Goal: Information Seeking & Learning: Learn about a topic

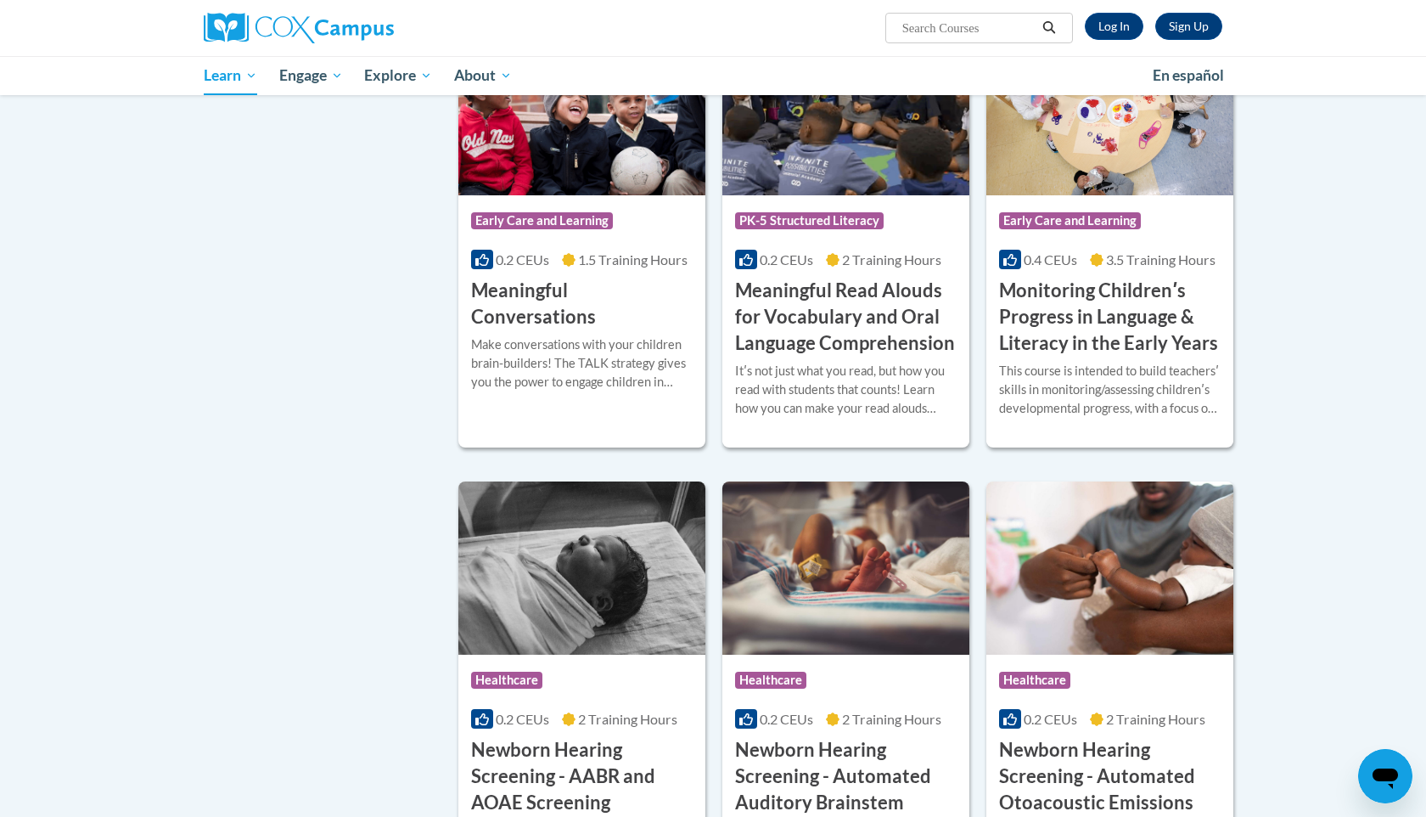
scroll to position [2548, 0]
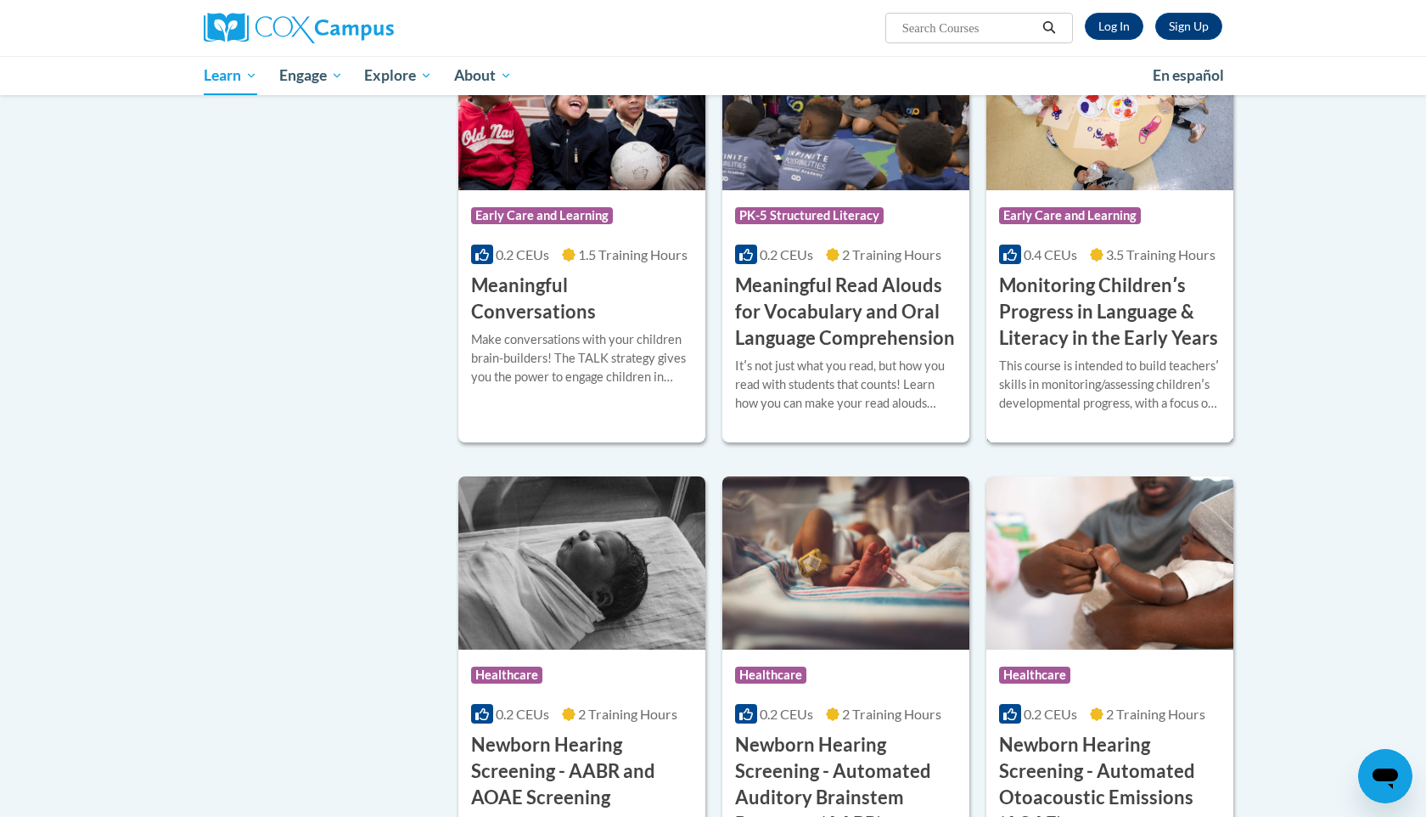
click at [1074, 381] on div "This course is intended to build teachersʹ skills in monitoring/assessing child…" at bounding box center [1110, 385] width 222 height 56
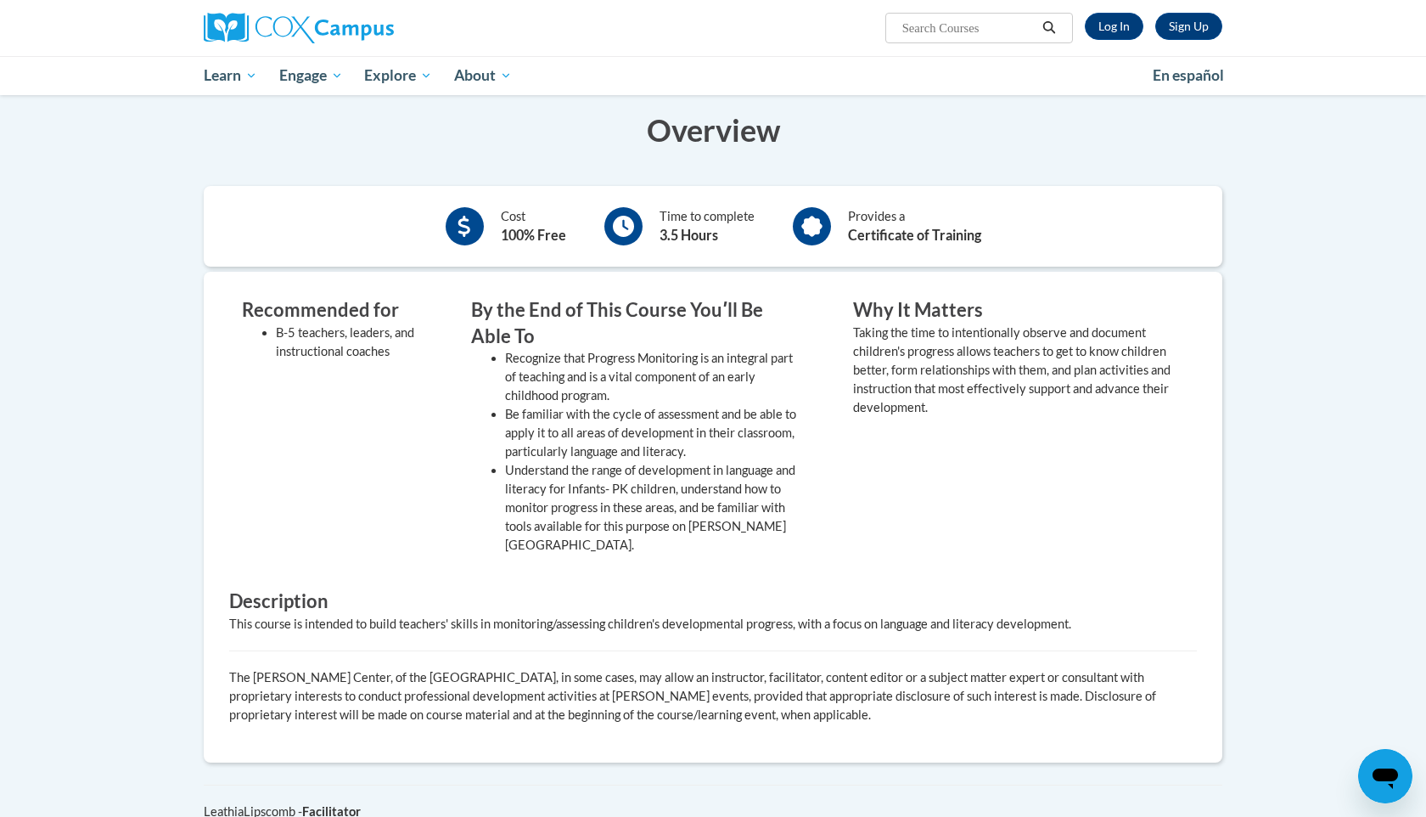
scroll to position [391, 0]
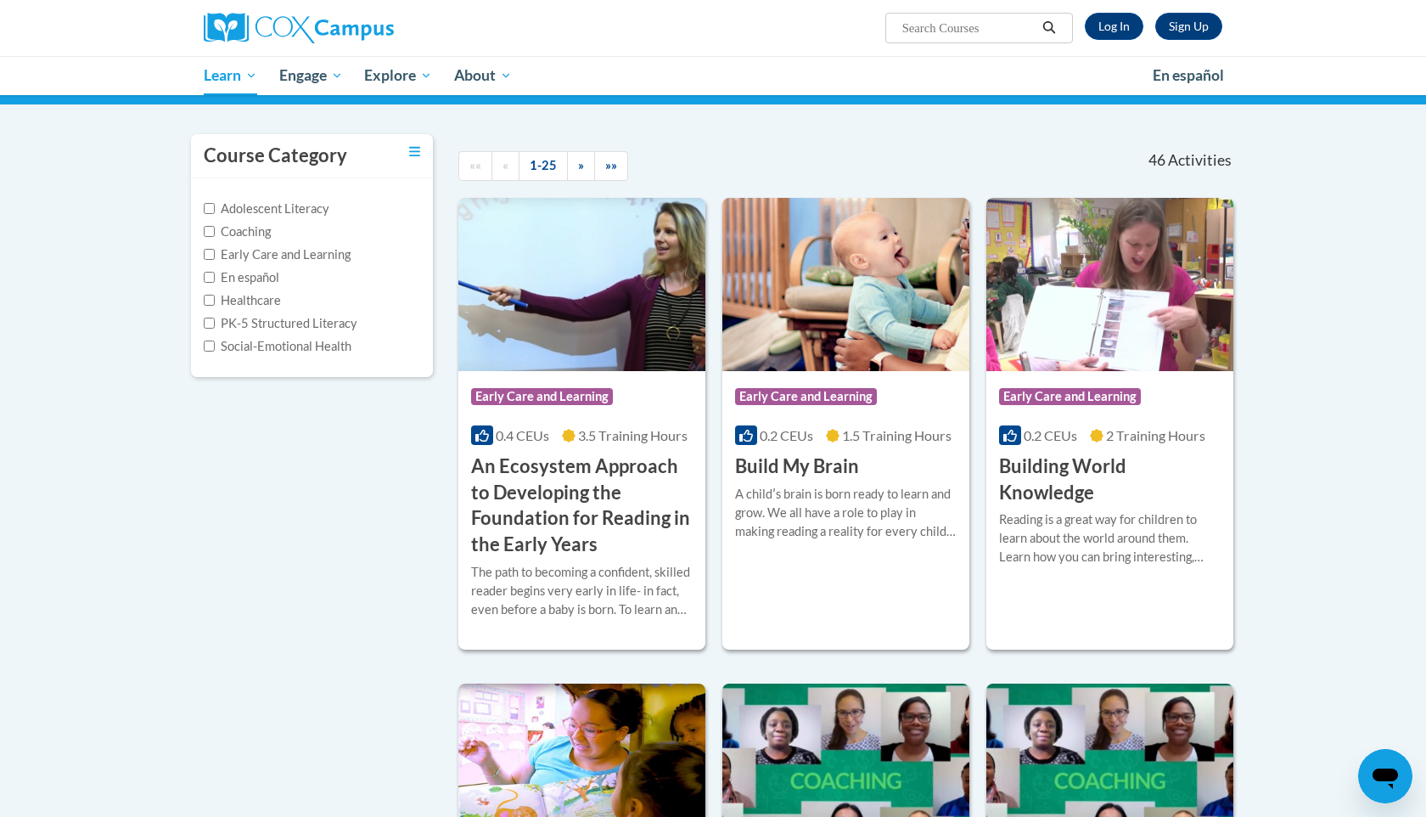
scroll to position [124, 0]
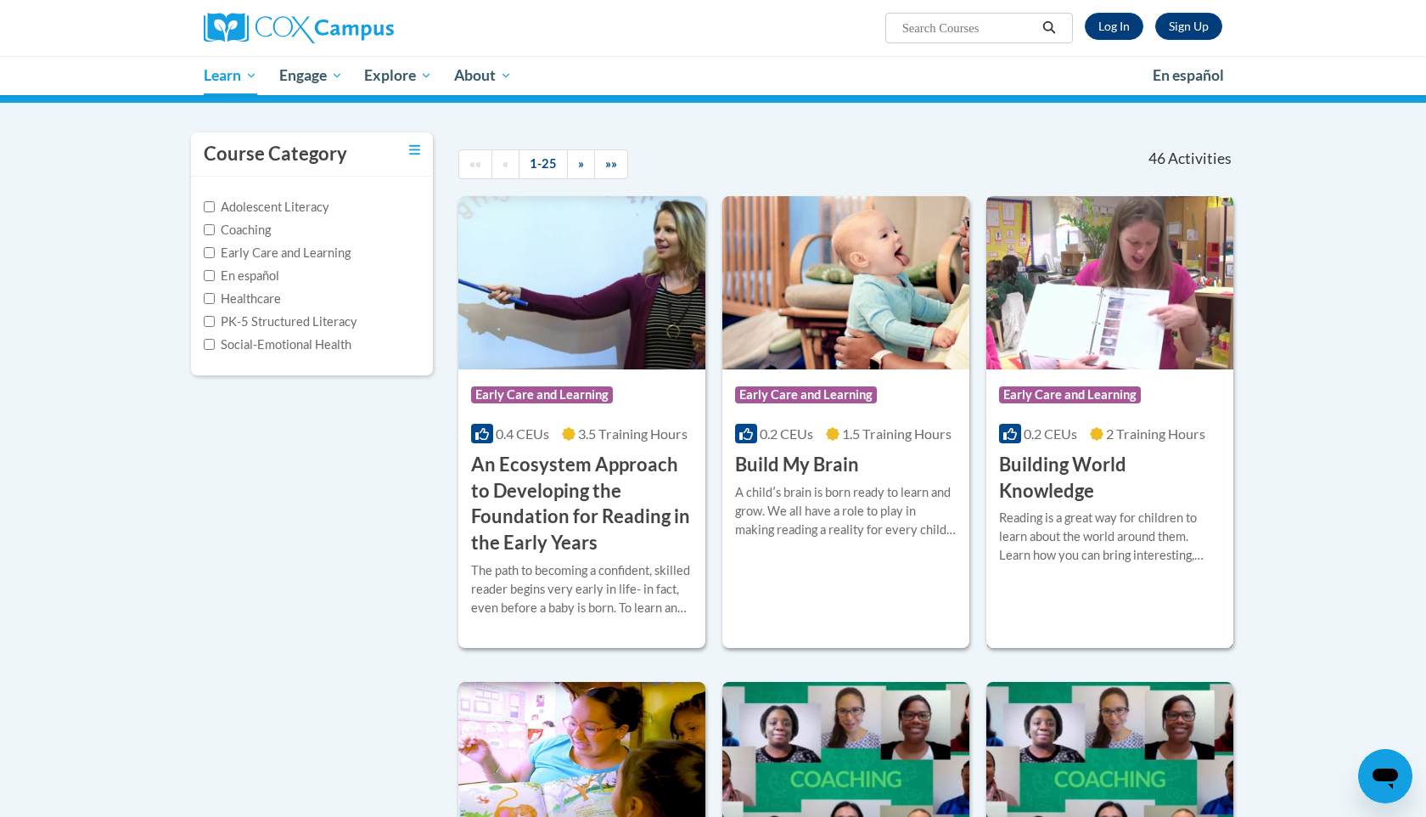
click at [1133, 329] on img at bounding box center [1110, 282] width 247 height 173
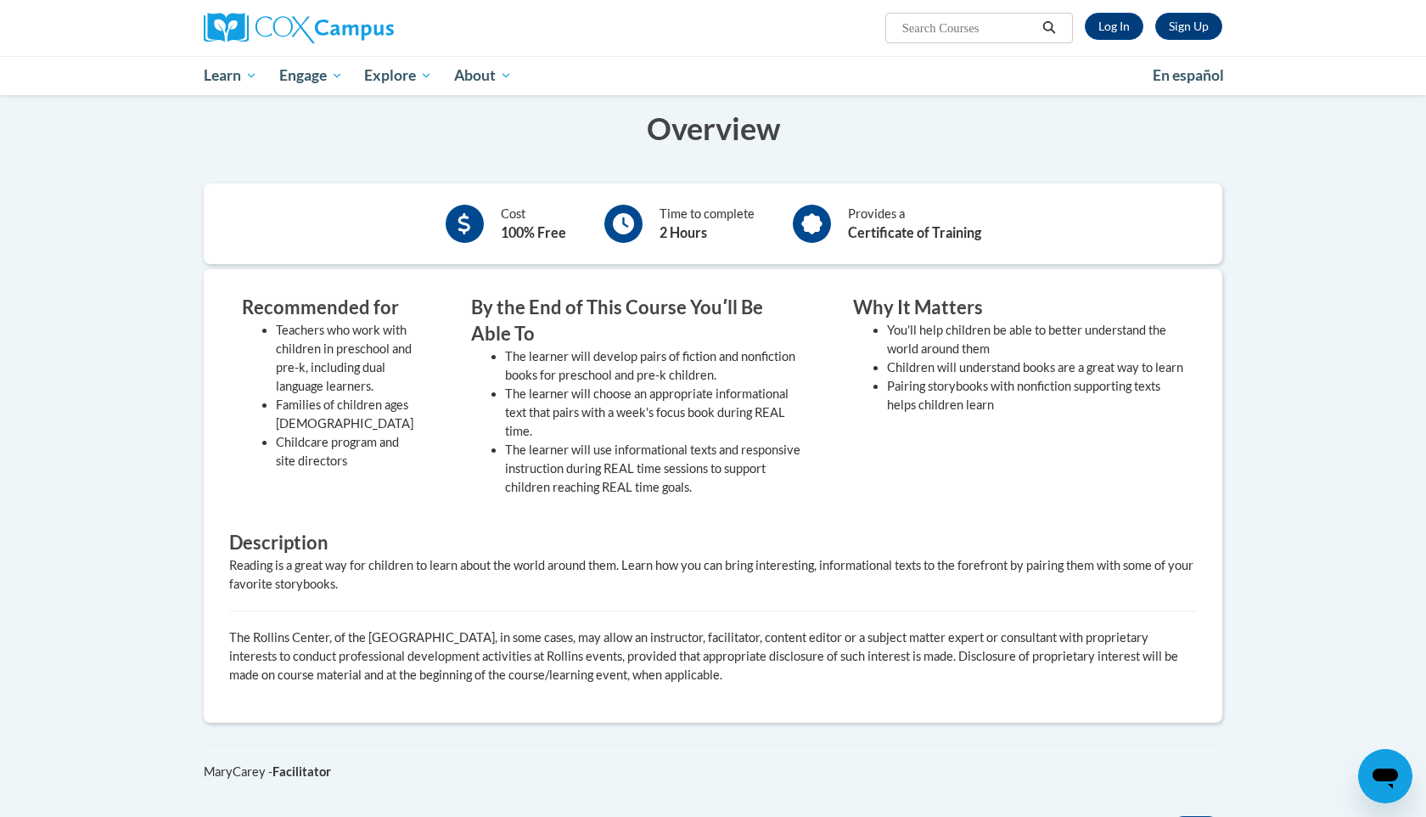
scroll to position [321, 0]
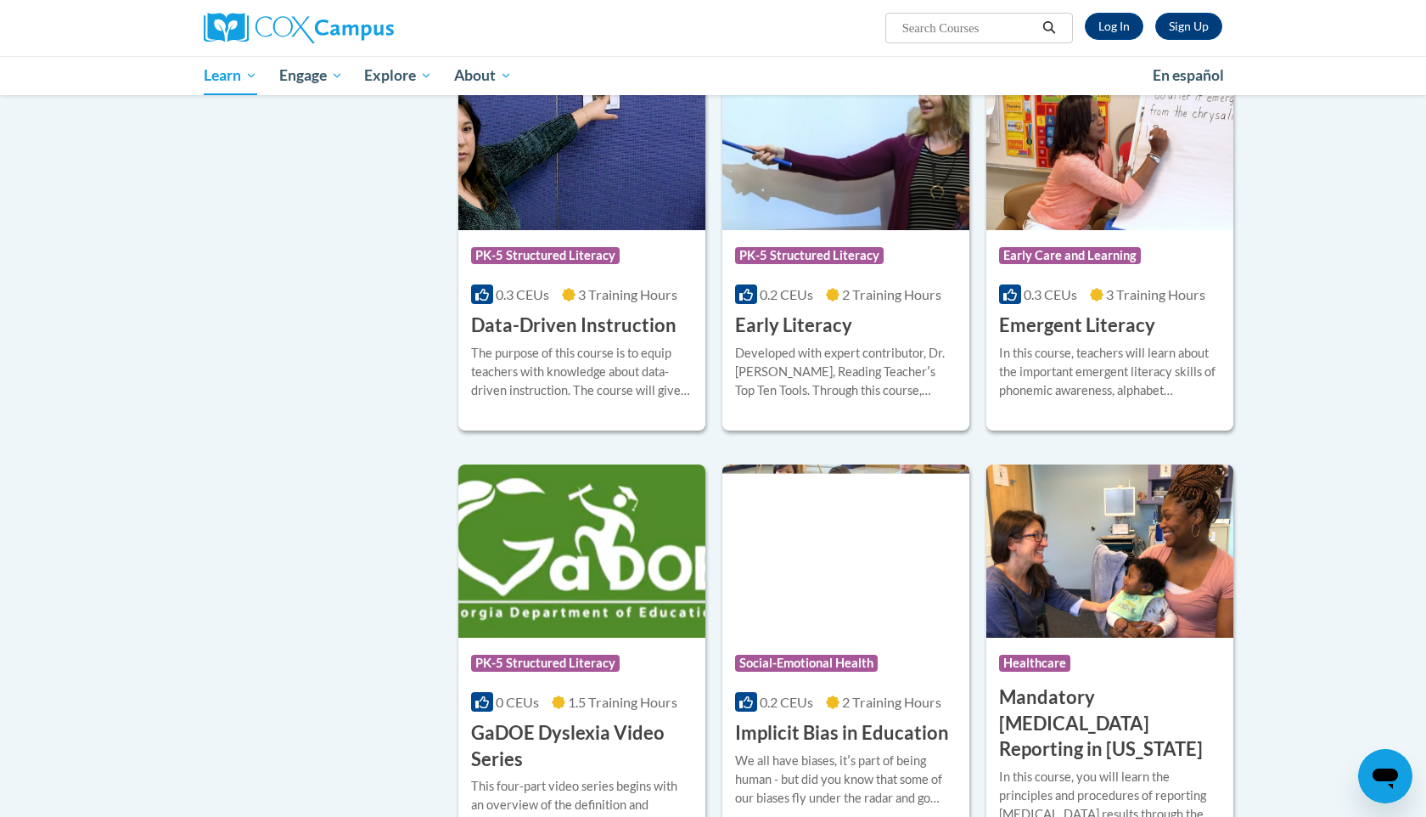
scroll to position [1667, 0]
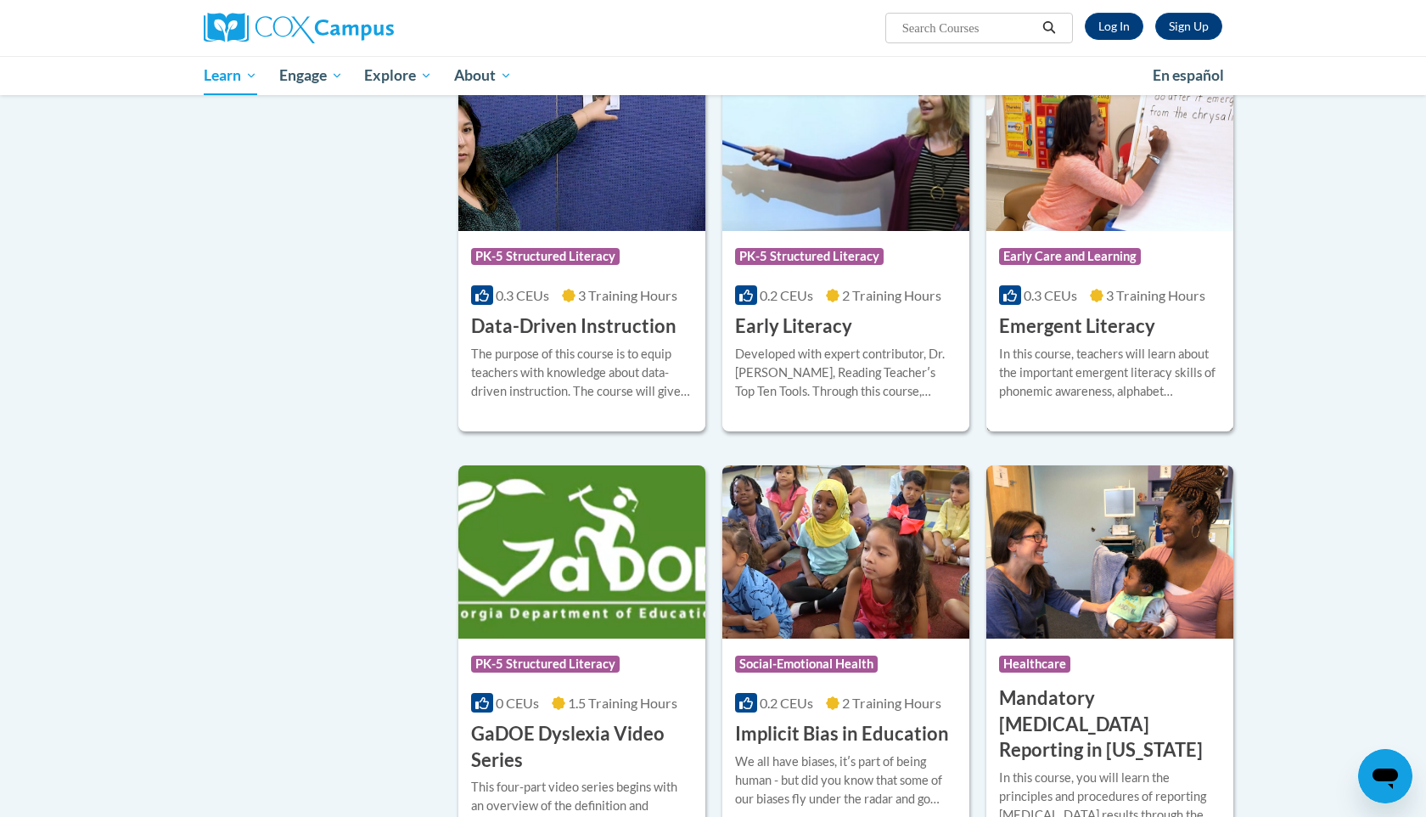
click at [1111, 215] on img at bounding box center [1110, 144] width 247 height 173
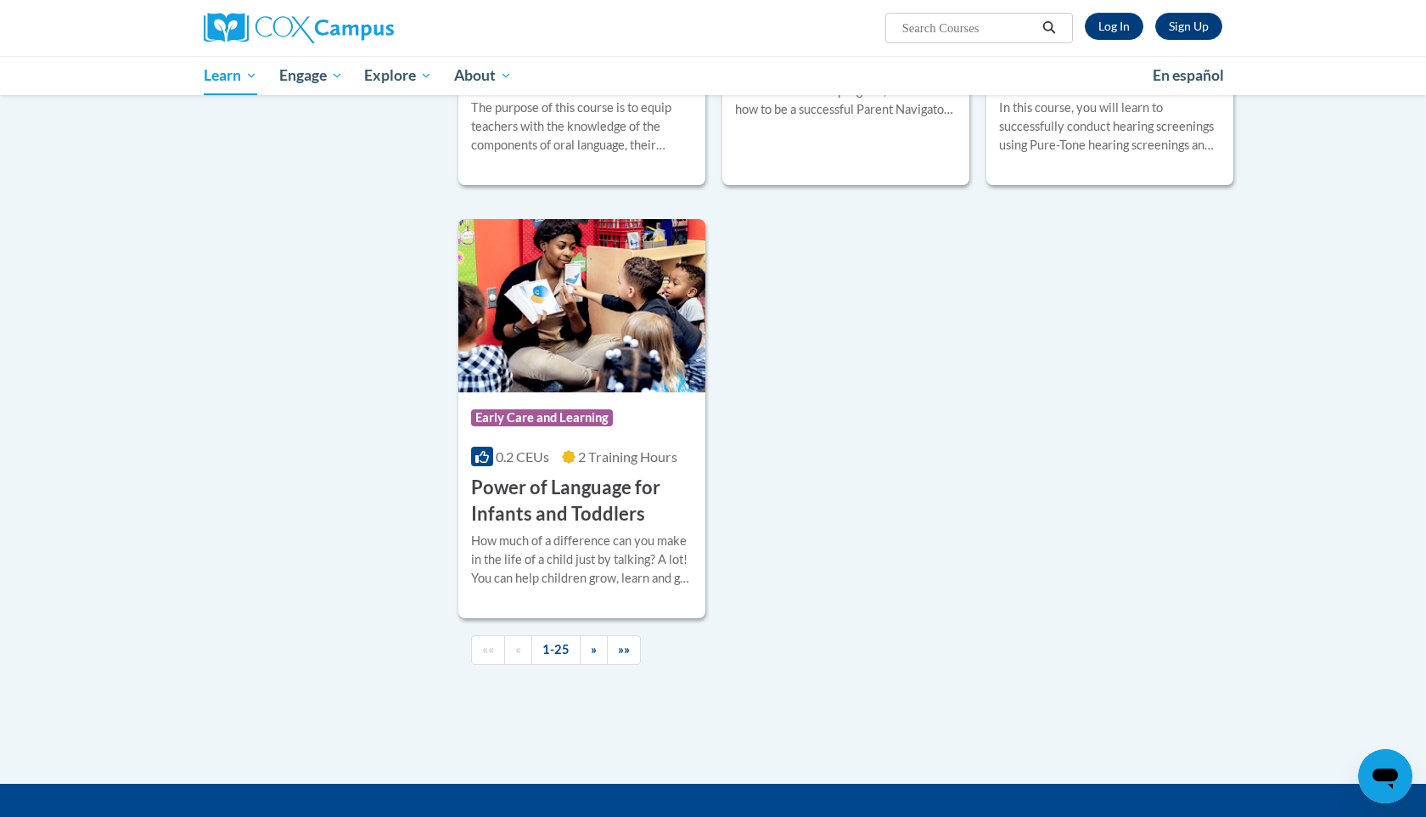
scroll to position [3732, 0]
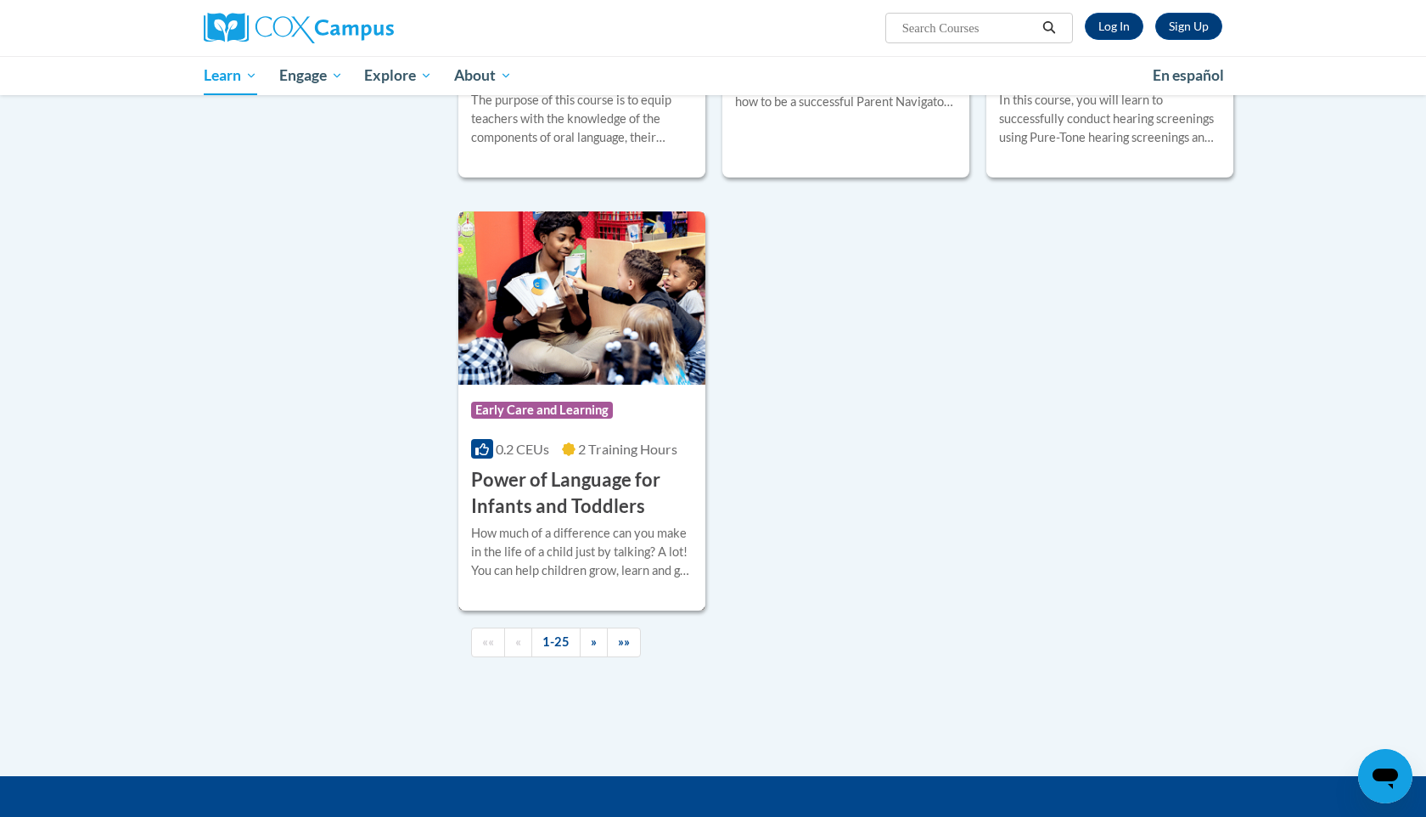
click at [551, 322] on img at bounding box center [581, 297] width 247 height 173
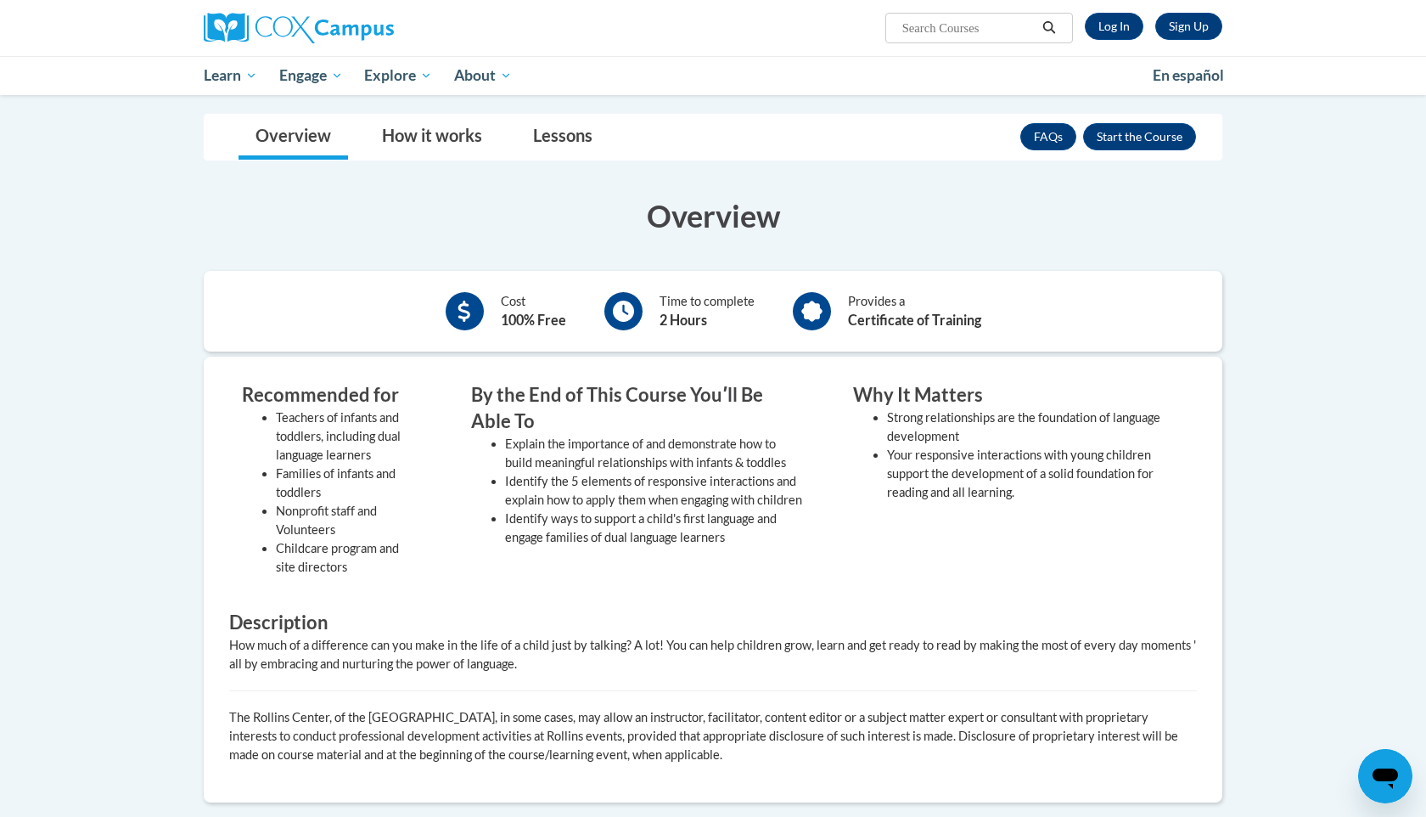
scroll to position [280, 0]
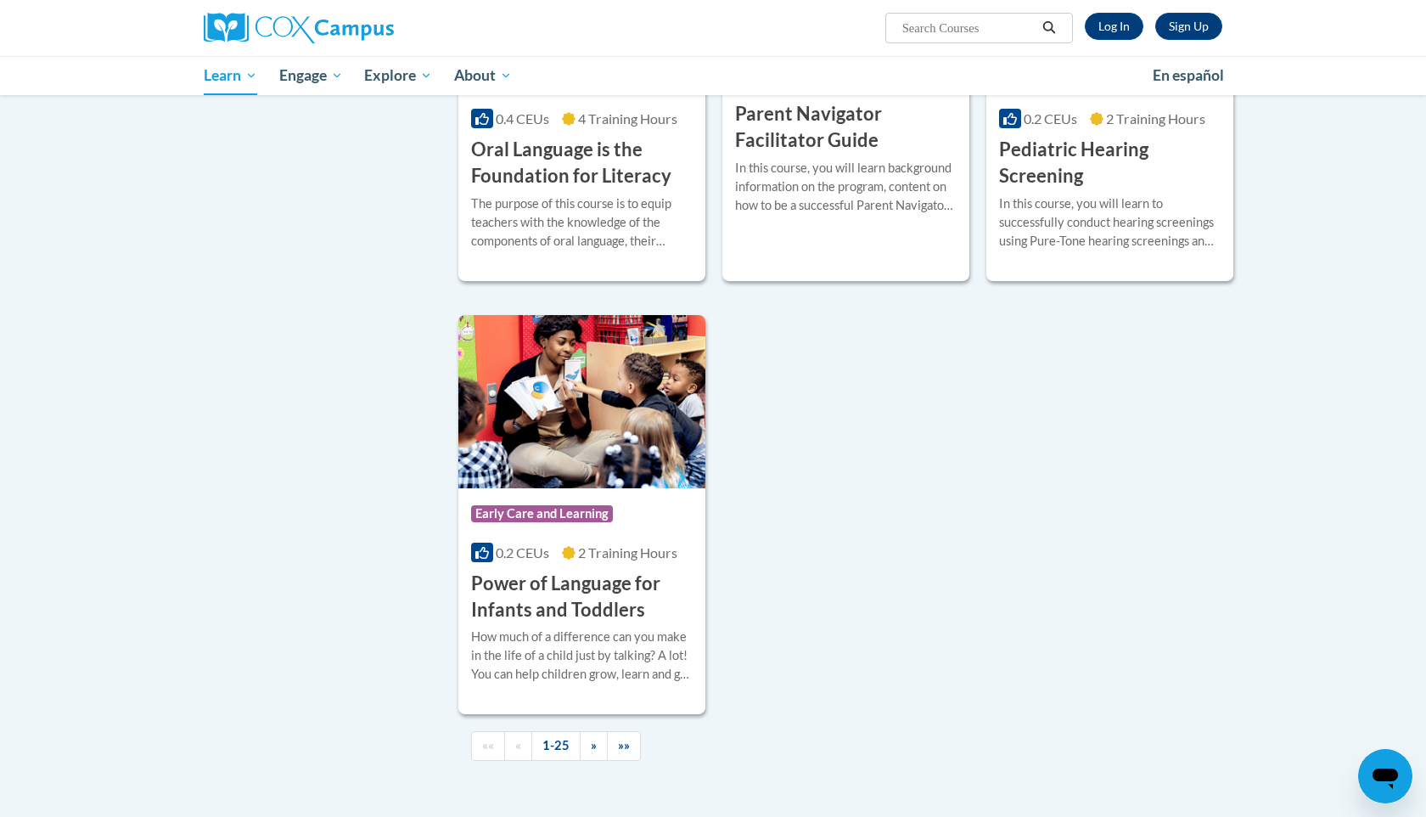
scroll to position [3994, 0]
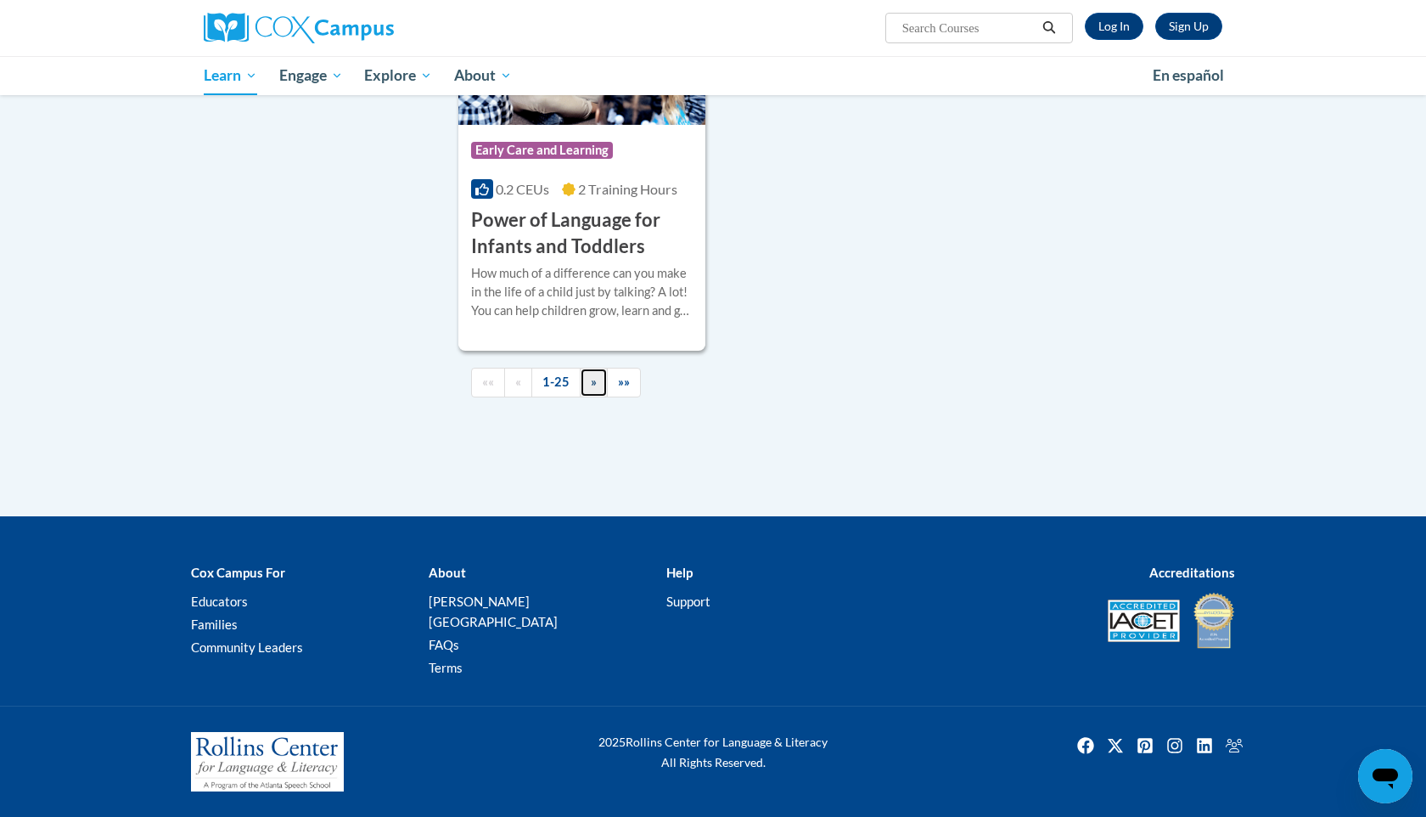
click at [596, 389] on span "»" at bounding box center [594, 381] width 6 height 14
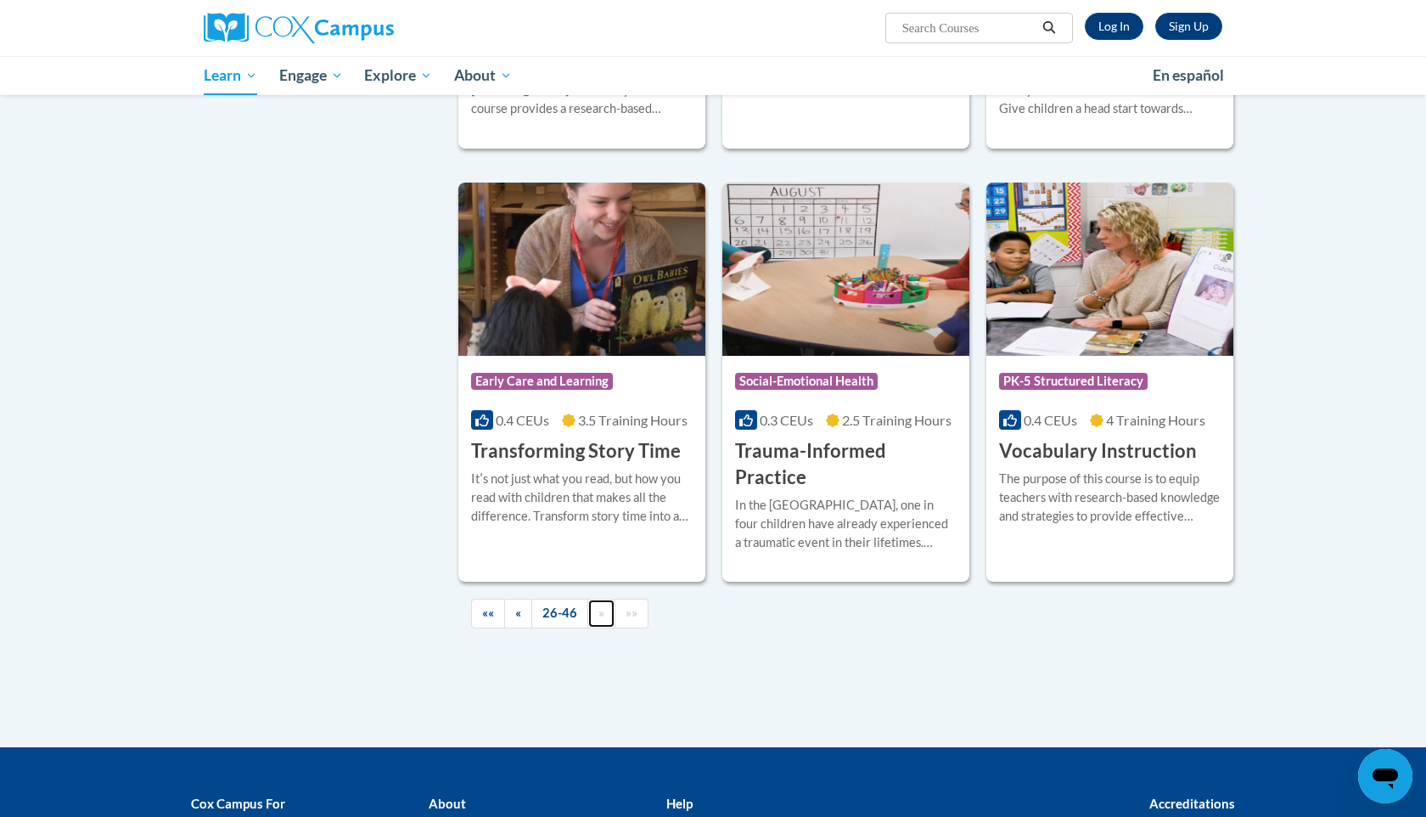
scroll to position [2730, 0]
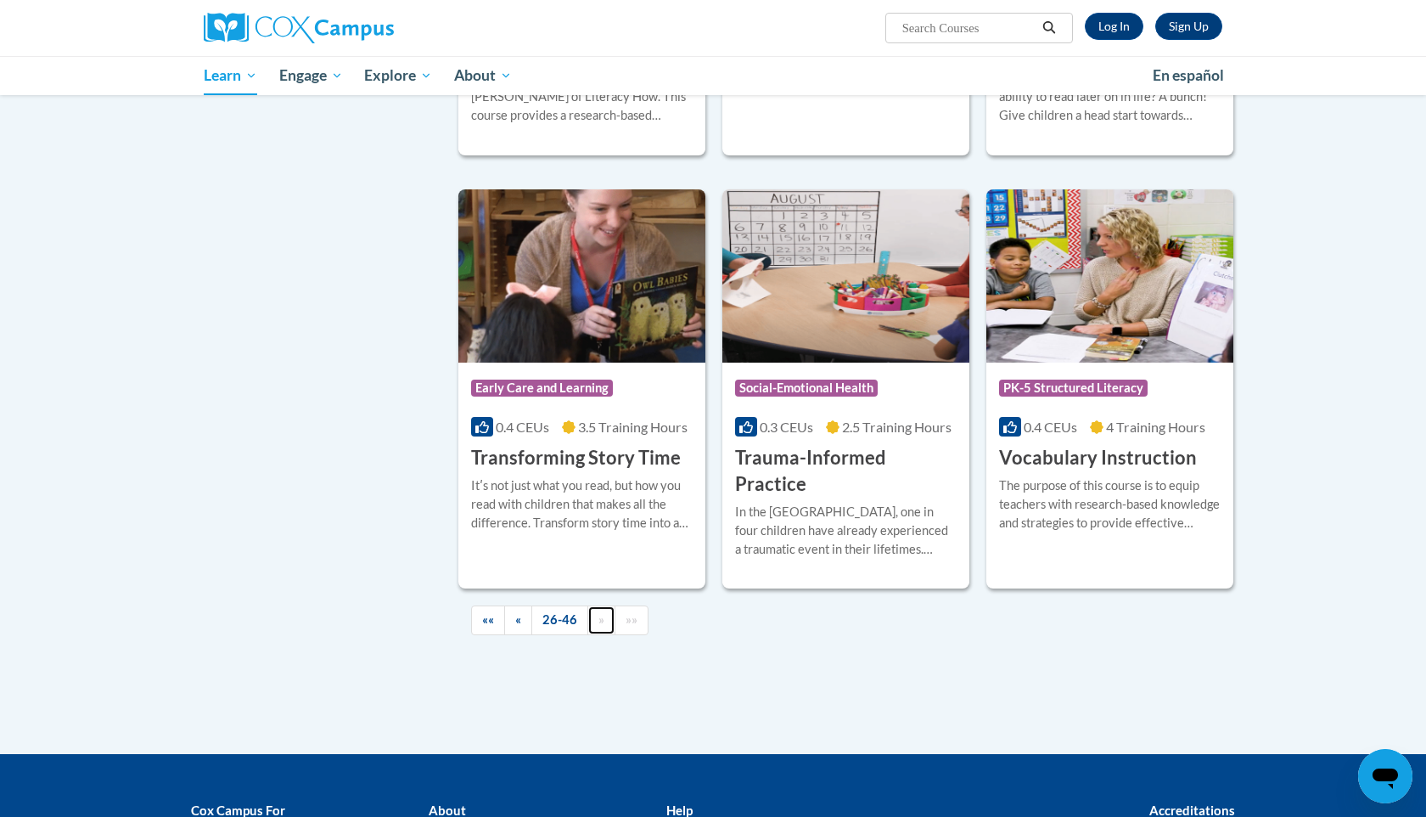
click at [591, 283] on img at bounding box center [581, 275] width 247 height 173
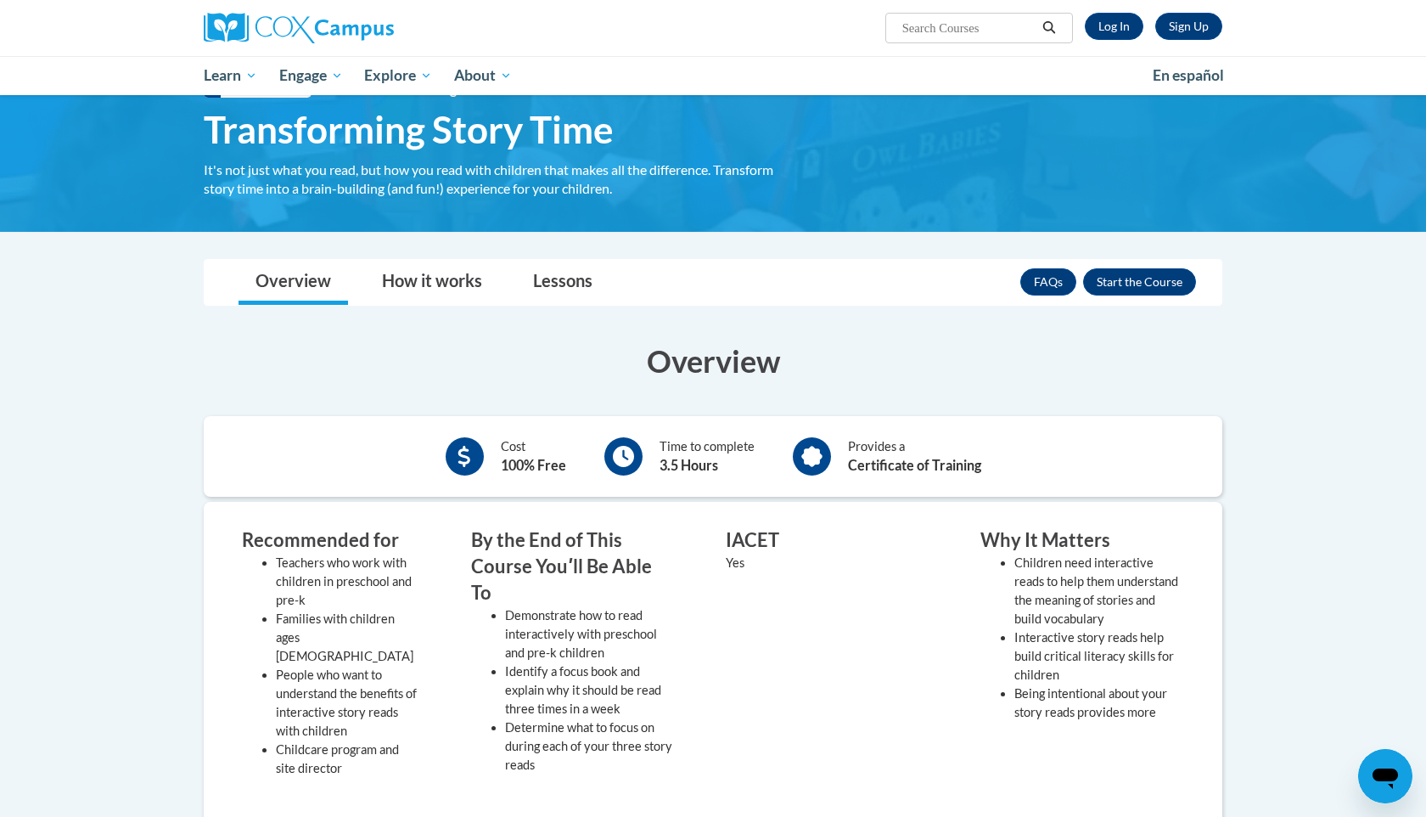
scroll to position [69, 0]
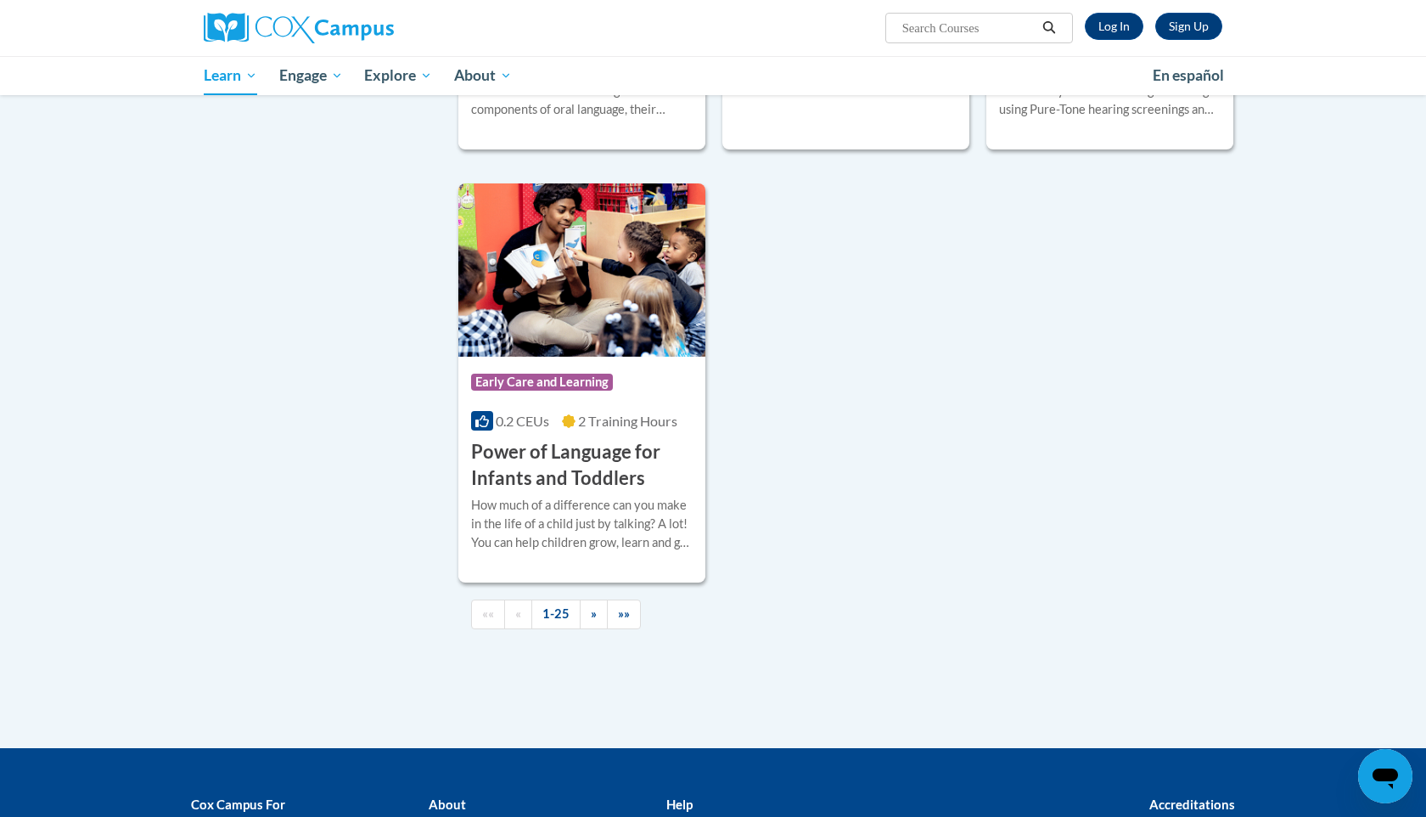
scroll to position [3994, 0]
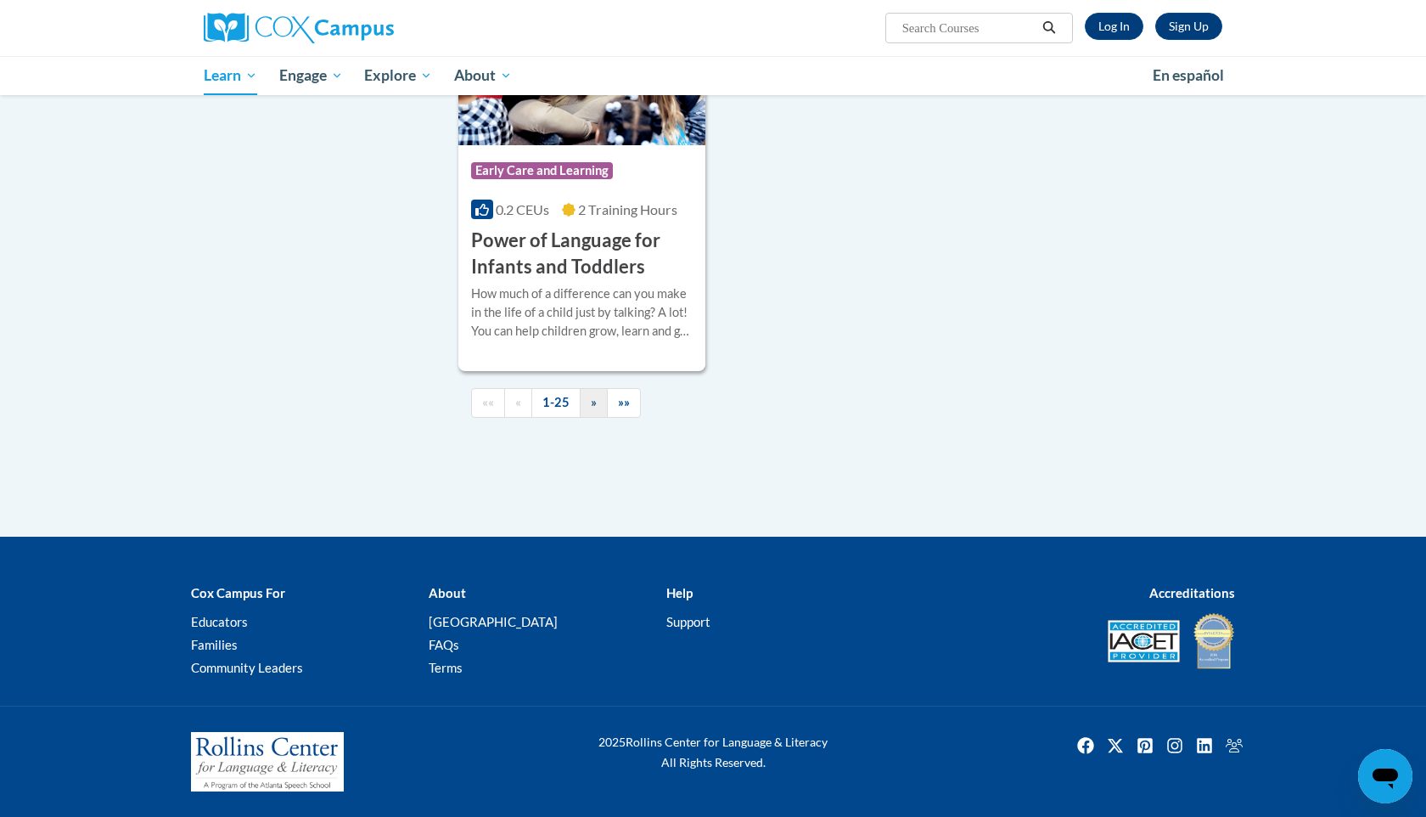
click at [591, 403] on span "»" at bounding box center [594, 402] width 6 height 14
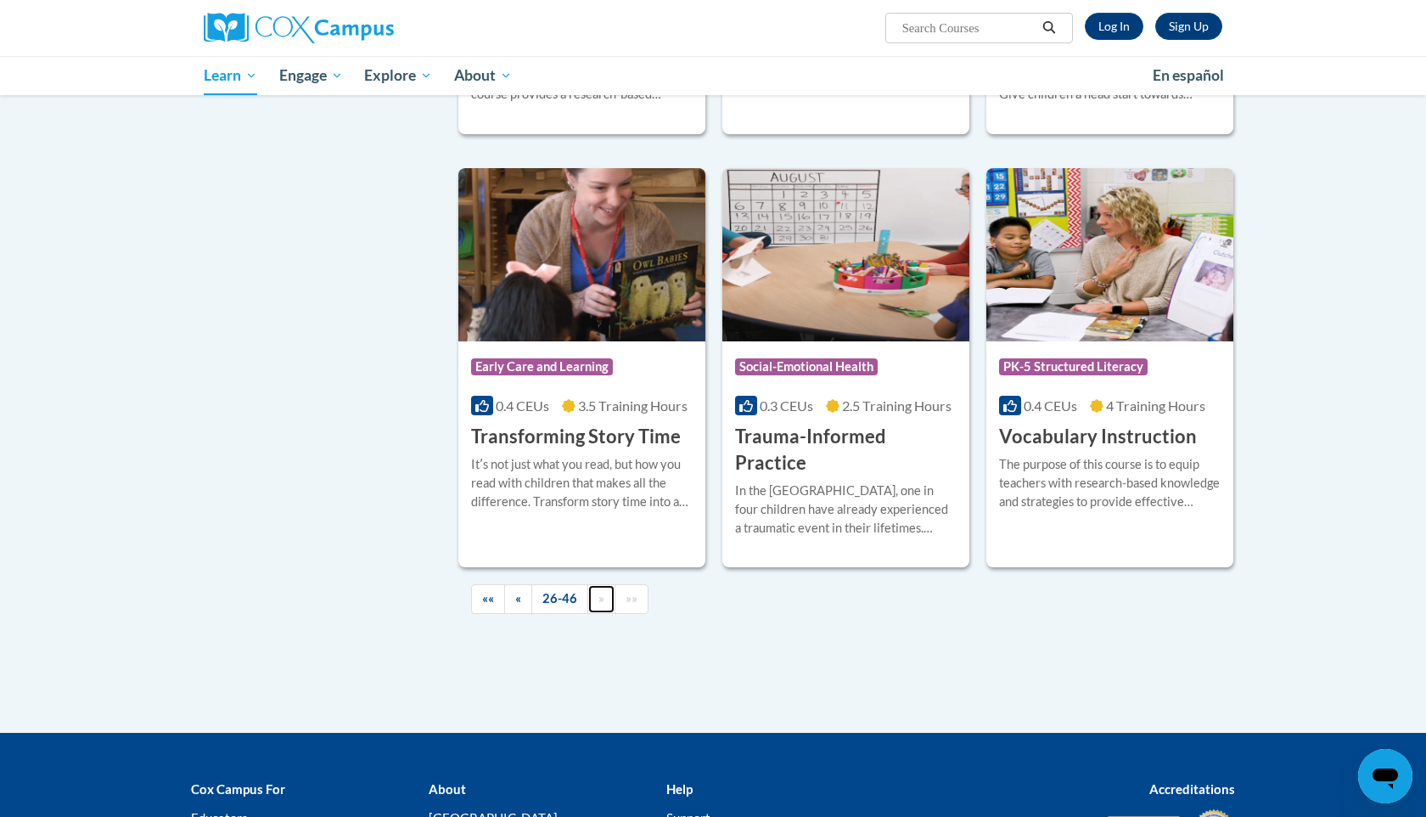
scroll to position [2866, 0]
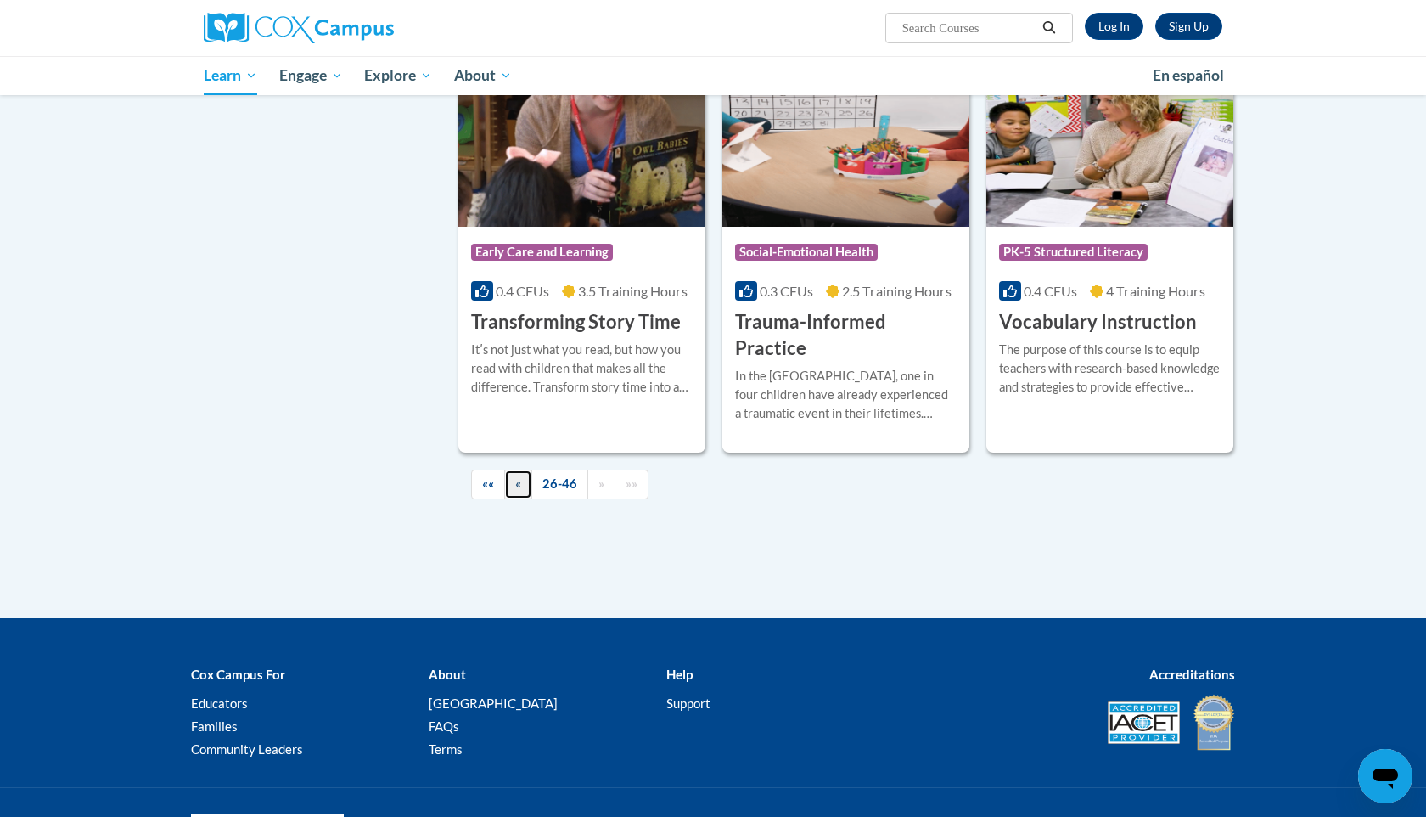
click at [516, 476] on span "«" at bounding box center [518, 483] width 6 height 14
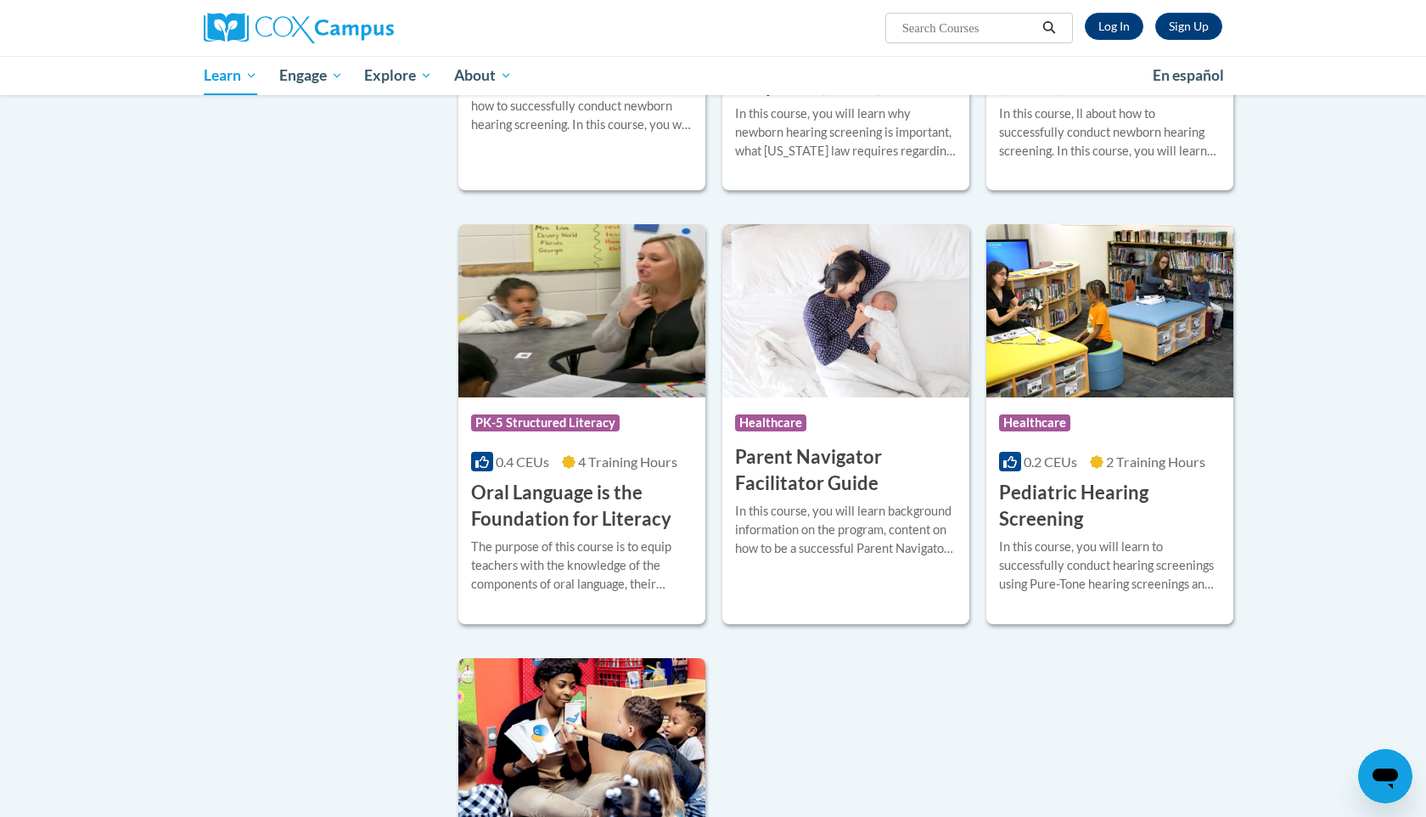
scroll to position [3283, 0]
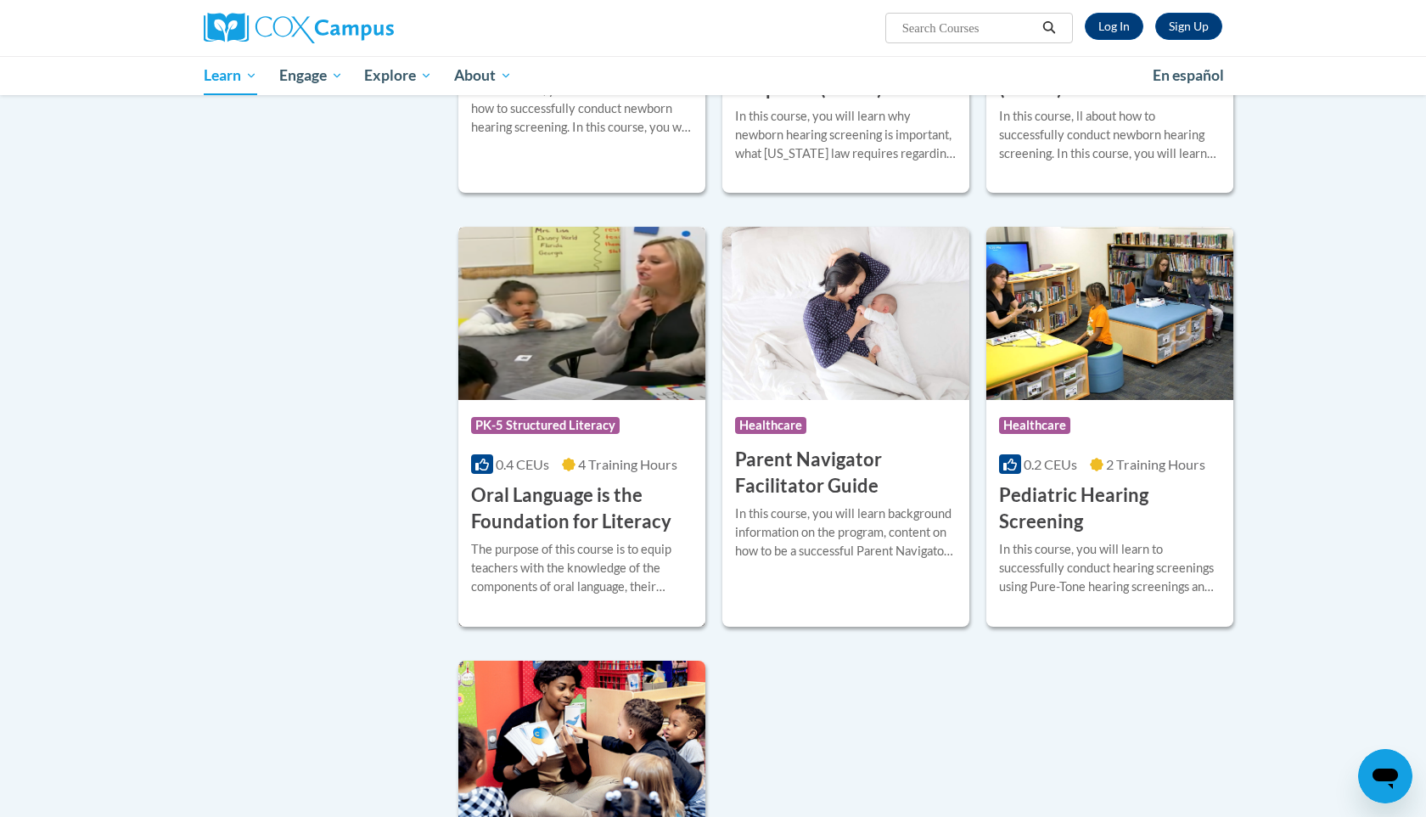
click at [516, 400] on img at bounding box center [581, 313] width 247 height 173
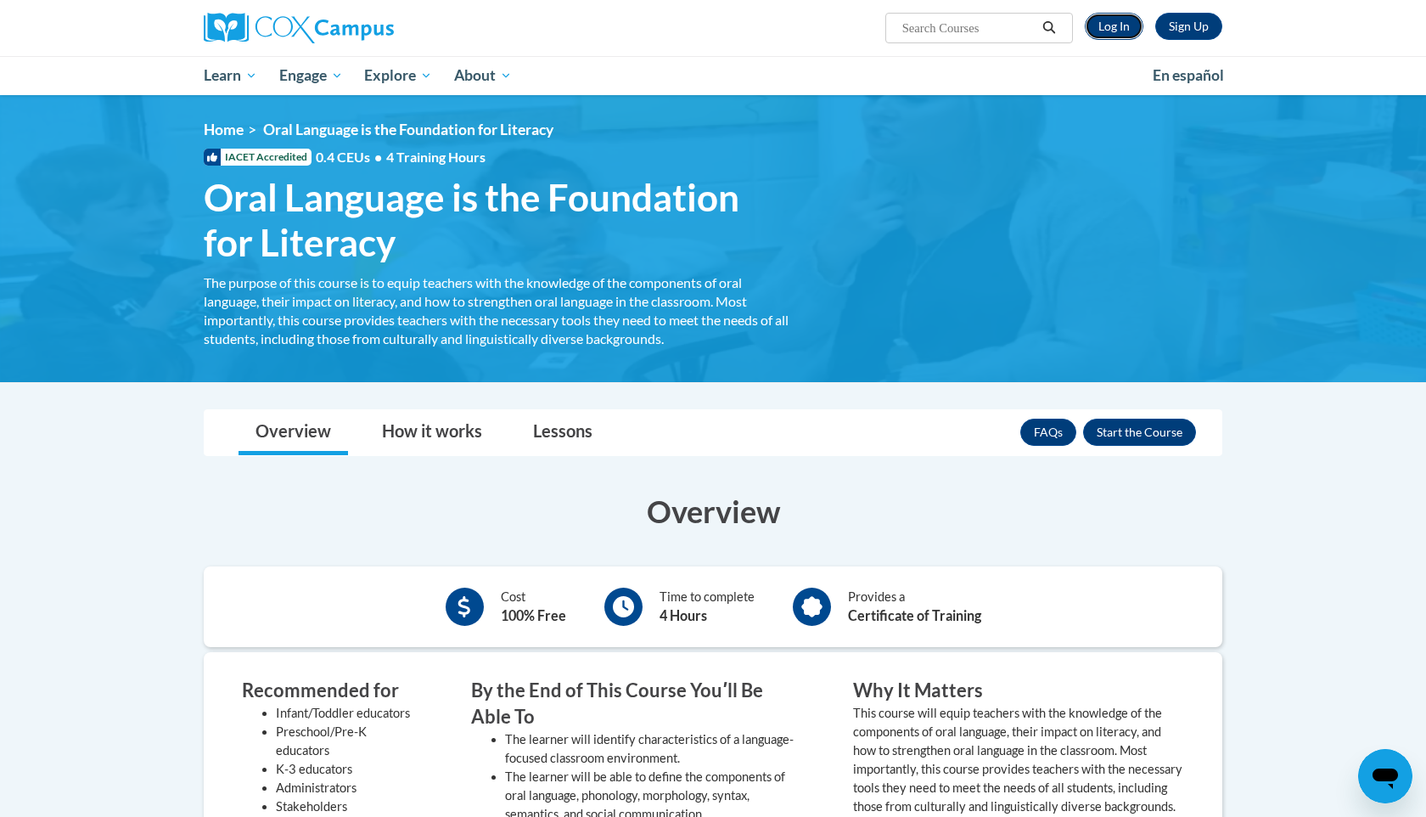
click at [1111, 26] on link "Log In" at bounding box center [1114, 26] width 59 height 27
click at [1137, 31] on link "Log In" at bounding box center [1114, 26] width 59 height 27
click at [1199, 70] on span "En español" at bounding box center [1188, 75] width 71 height 18
